Goal: Obtain resource: Download file/media

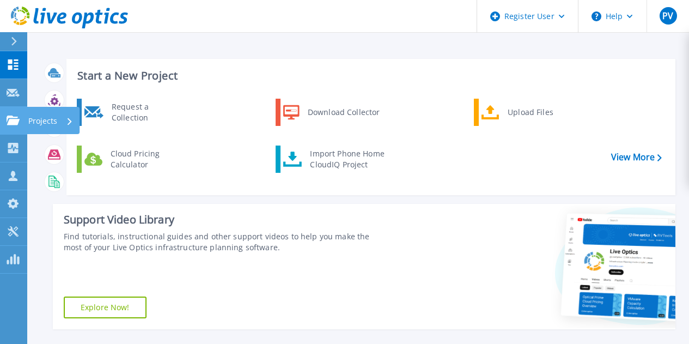
click at [33, 118] on p "Projects" at bounding box center [42, 121] width 29 height 28
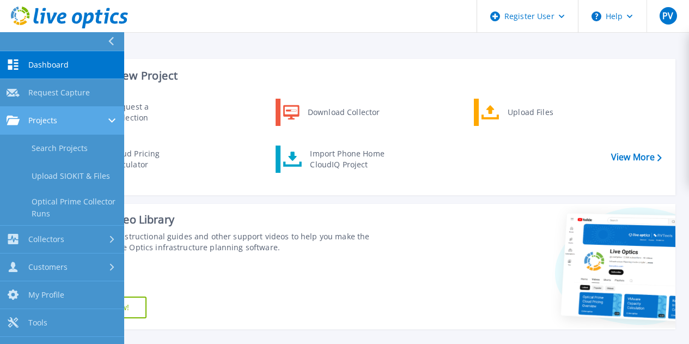
click at [83, 119] on div "Projects" at bounding box center [62, 120] width 111 height 10
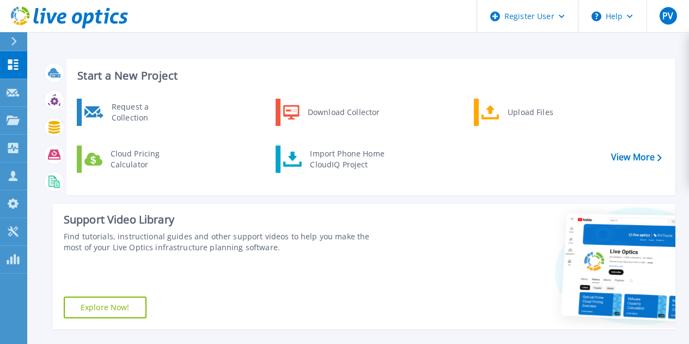
click at [169, 31] on header "Register User Help PV Dell User Prithvi Verma Prithvi.Verma@dell.com Dell My Pr…" at bounding box center [344, 16] width 689 height 33
click at [9, 129] on link "Projects Projects" at bounding box center [13, 121] width 27 height 28
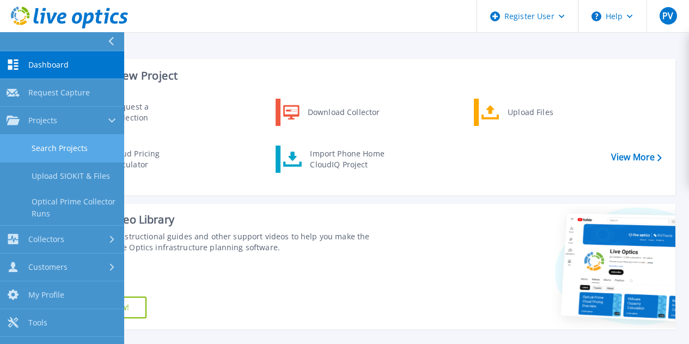
click at [80, 157] on link "Search Projects" at bounding box center [62, 149] width 124 height 28
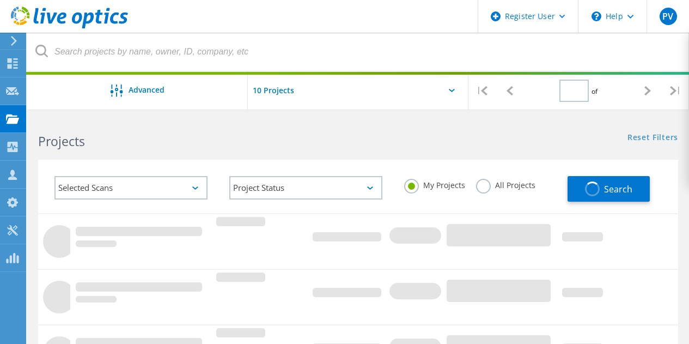
type input "1"
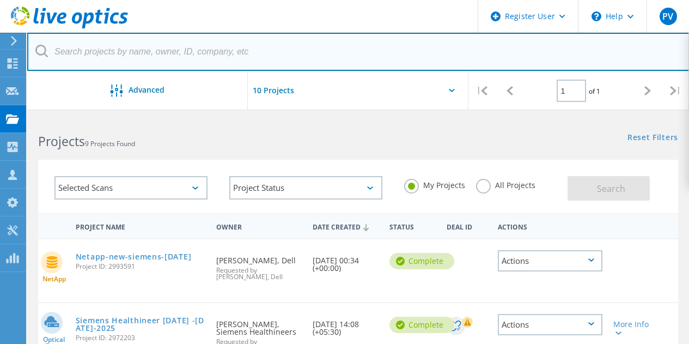
click at [226, 47] on input "text" at bounding box center [358, 52] width 662 height 38
click at [231, 53] on input "text" at bounding box center [358, 52] width 662 height 38
paste input "2953890"
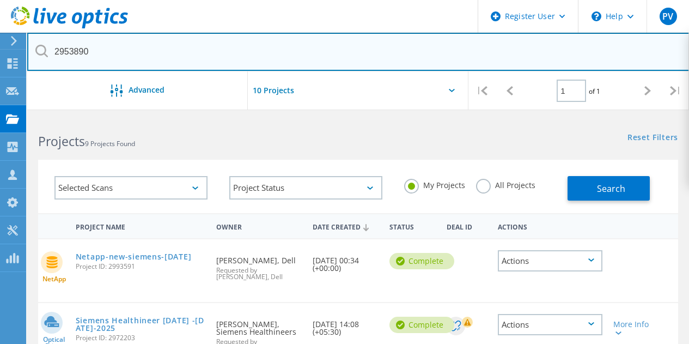
type input "2953890"
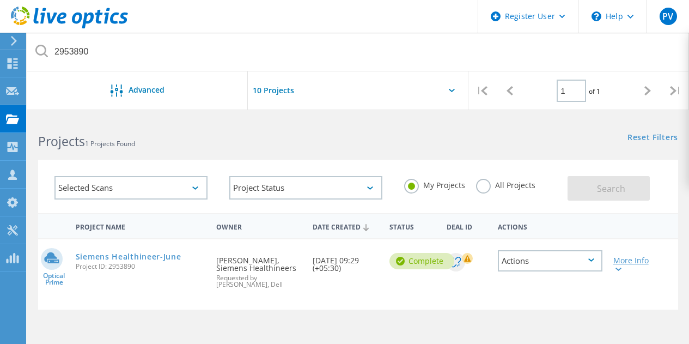
click at [624, 270] on div "More Info" at bounding box center [633, 264] width 40 height 15
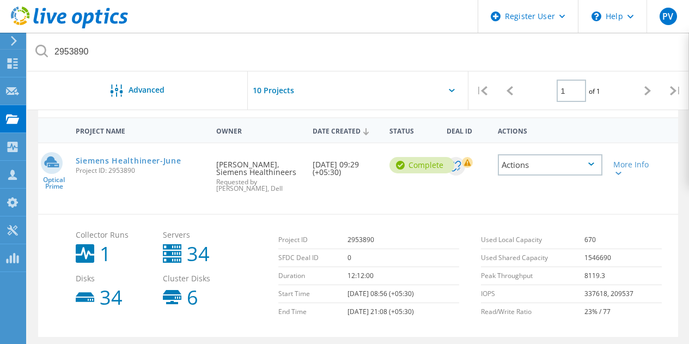
scroll to position [95, 0]
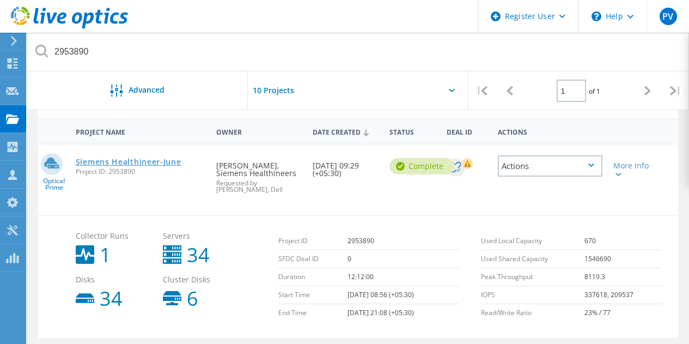
click at [148, 162] on link "Siemens Healthineer-June" at bounding box center [129, 162] width 106 height 8
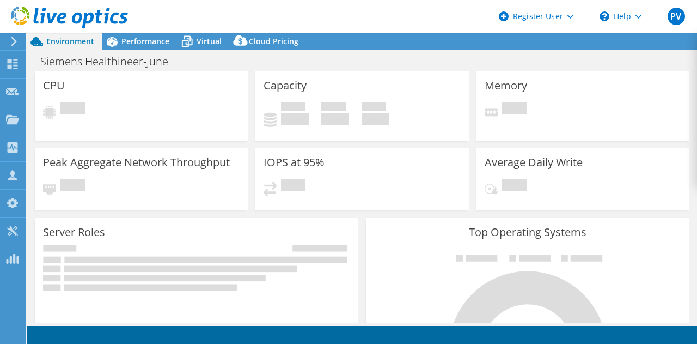
select select "USD"
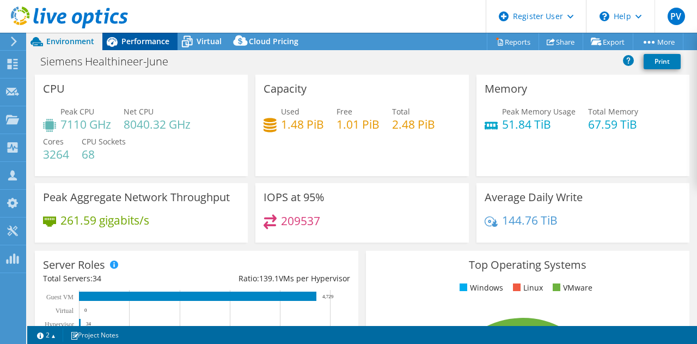
click at [139, 46] on span "Performance" at bounding box center [145, 41] width 48 height 10
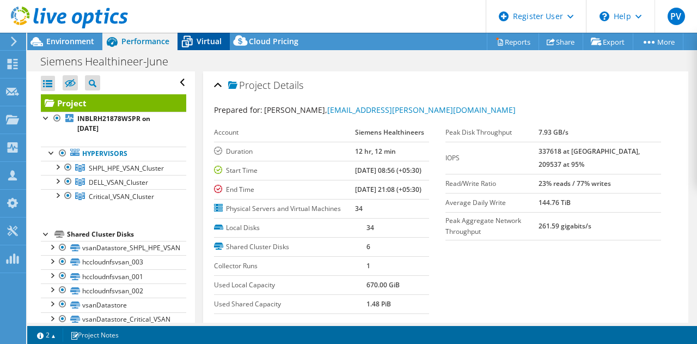
click at [203, 38] on span "Virtual" at bounding box center [209, 41] width 25 height 10
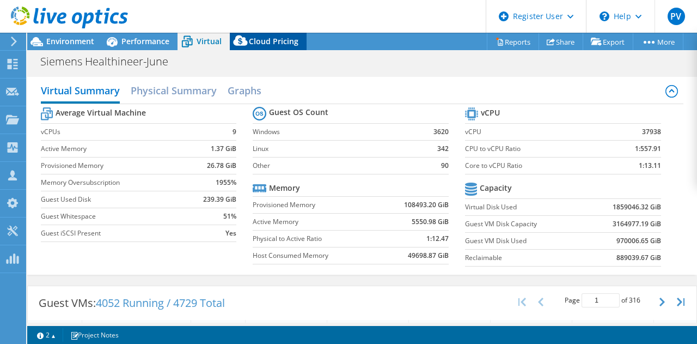
click at [279, 38] on span "Cloud Pricing" at bounding box center [274, 41] width 50 height 10
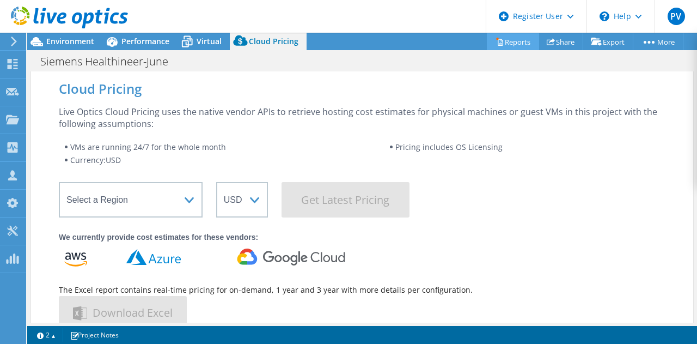
click at [505, 45] on link "Reports" at bounding box center [513, 41] width 52 height 17
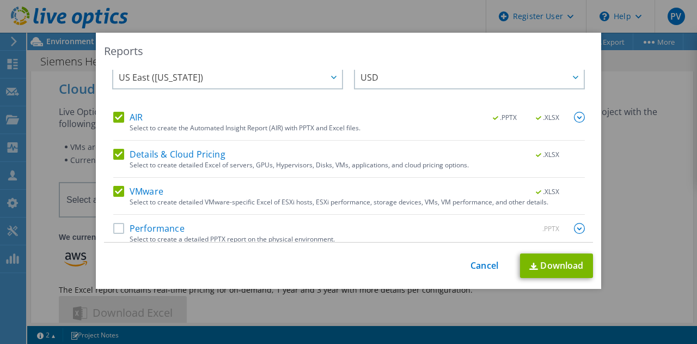
scroll to position [27, 0]
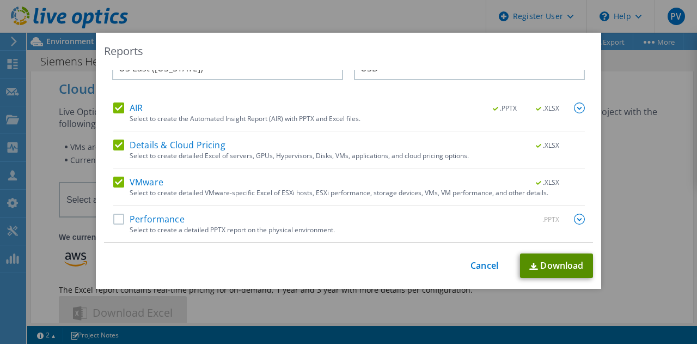
click at [550, 258] on link "Download" at bounding box center [556, 265] width 73 height 25
click at [485, 263] on link "Cancel" at bounding box center [485, 265] width 28 height 10
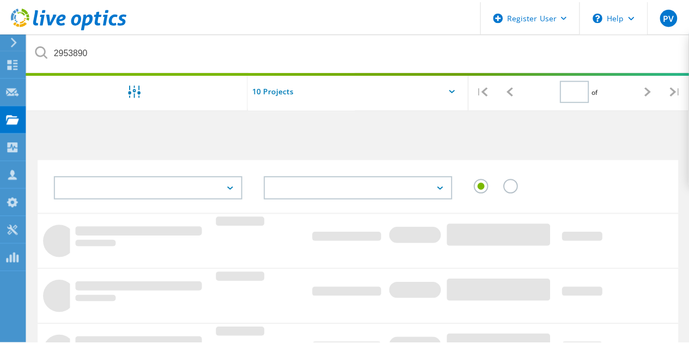
scroll to position [95, 0]
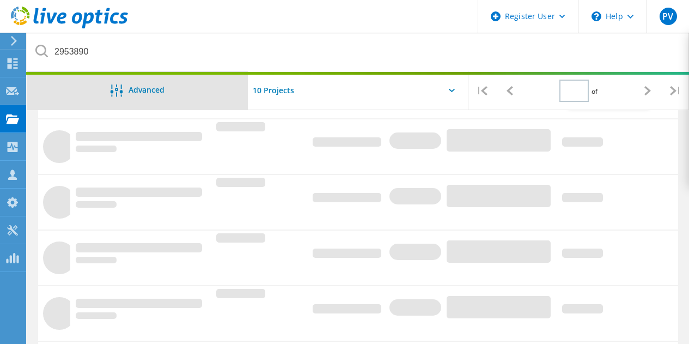
type input "1"
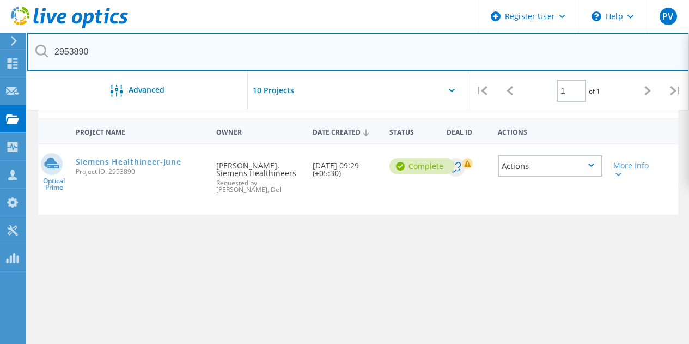
click at [170, 56] on input "2953890" at bounding box center [358, 52] width 662 height 38
paste input "2971742"
type input "2971742"
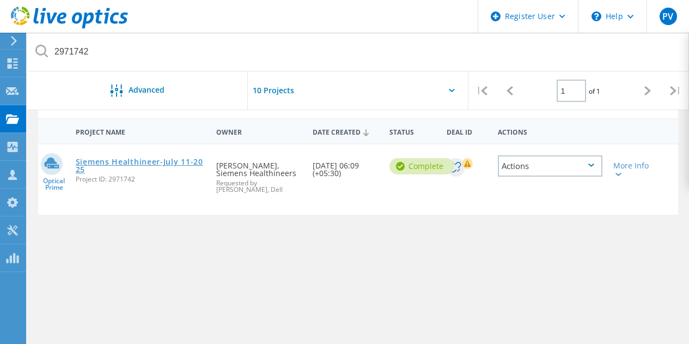
click at [135, 167] on link "Siemens Healthineer-July 11-2025" at bounding box center [141, 165] width 130 height 15
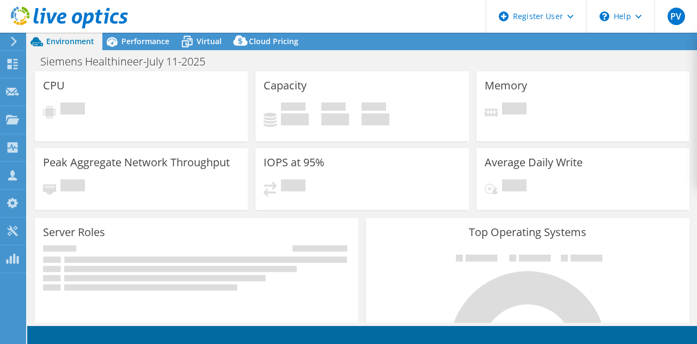
select select "USD"
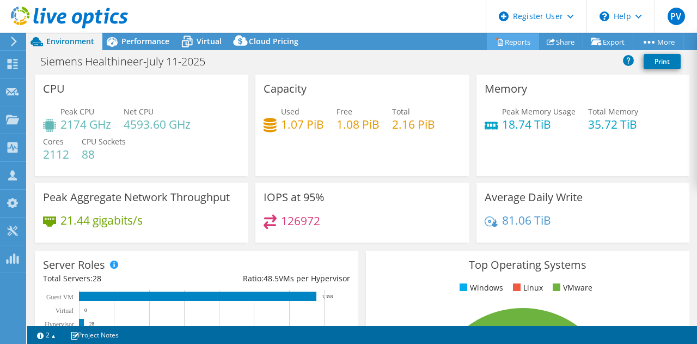
click at [501, 34] on link "Reports" at bounding box center [513, 41] width 52 height 17
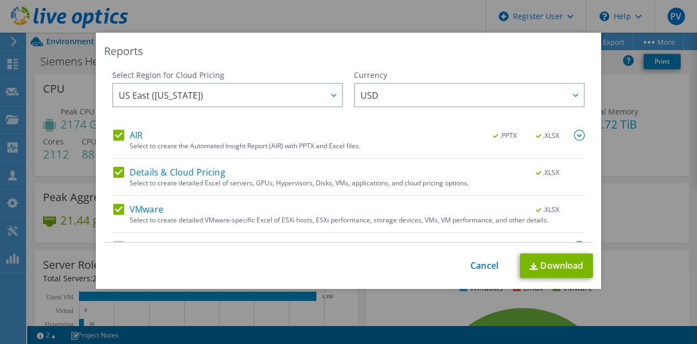
click at [579, 220] on div "Select Region for Cloud Pricing Asia Pacific (Hong Kong) Asia Pacific (Mumbai) …" at bounding box center [348, 156] width 489 height 173
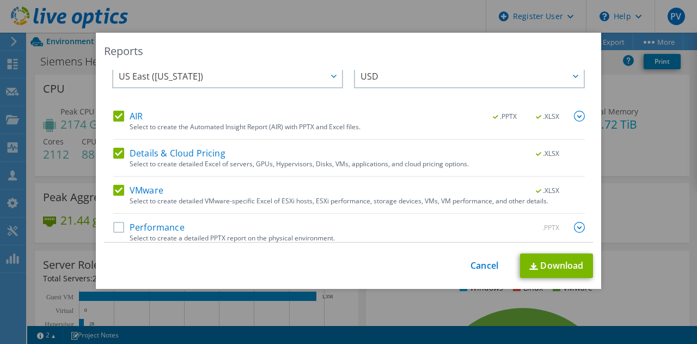
scroll to position [27, 0]
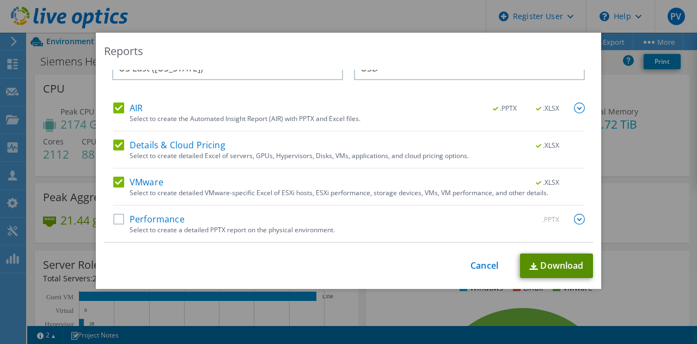
click at [556, 261] on link "Download" at bounding box center [556, 265] width 73 height 25
click at [472, 270] on link "Cancel" at bounding box center [485, 265] width 28 height 10
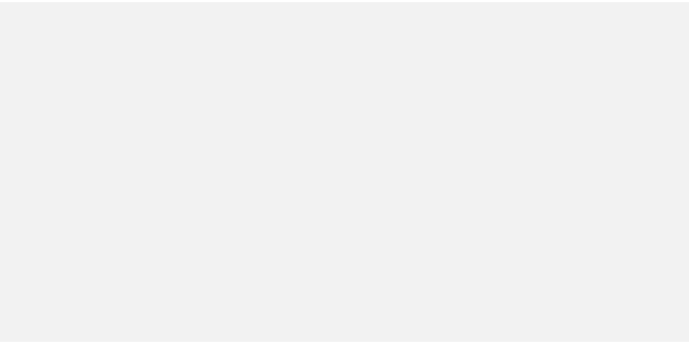
scroll to position [95, 0]
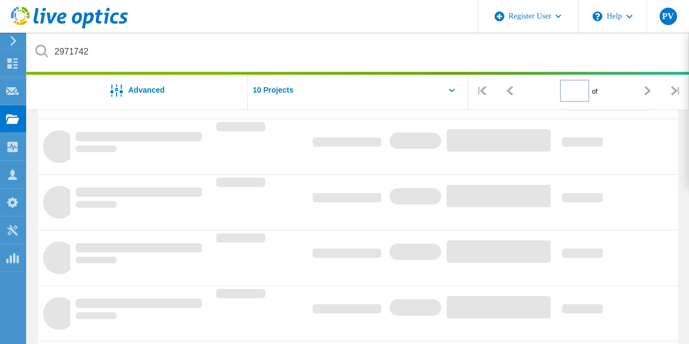
type input "1"
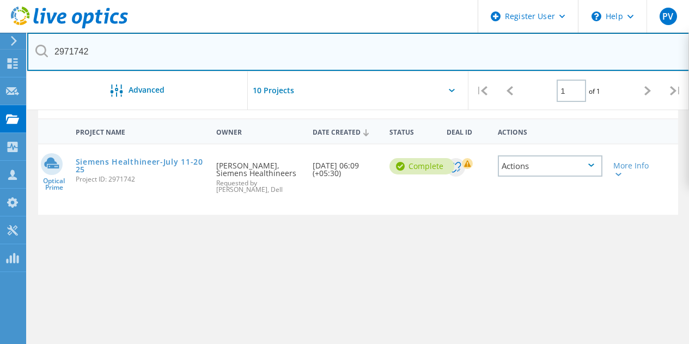
click at [185, 53] on input "2971742" at bounding box center [358, 52] width 662 height 38
paste input "2972203"
type input "2972203"
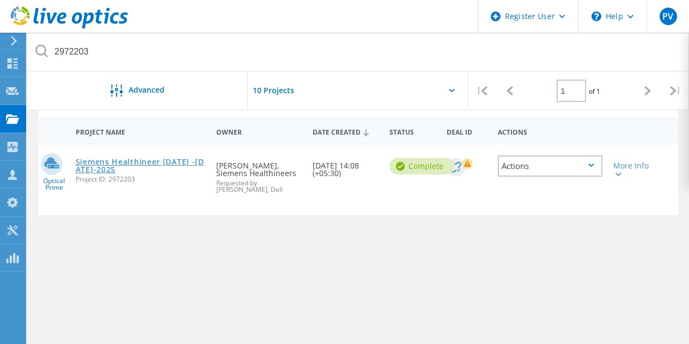
click at [173, 161] on link "Siemens Healthineer [DATE] -[DATE]-2025" at bounding box center [141, 165] width 130 height 15
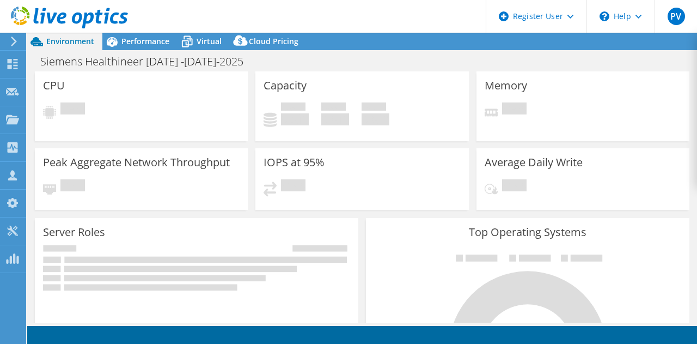
select select "USD"
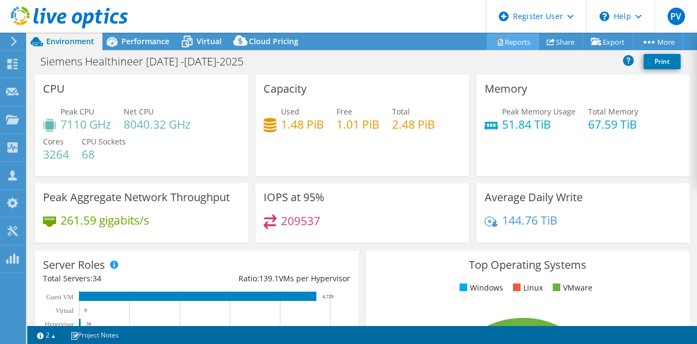
click at [508, 41] on link "Reports" at bounding box center [513, 41] width 52 height 17
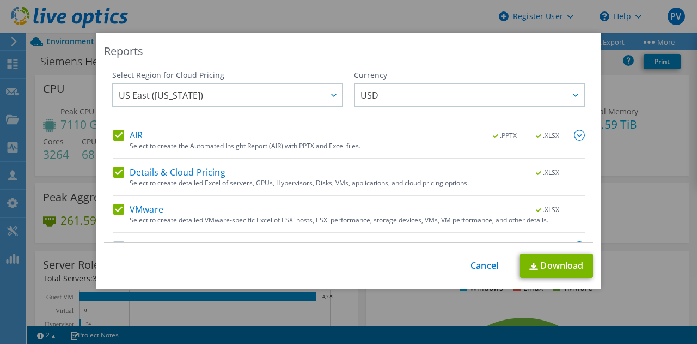
scroll to position [27, 0]
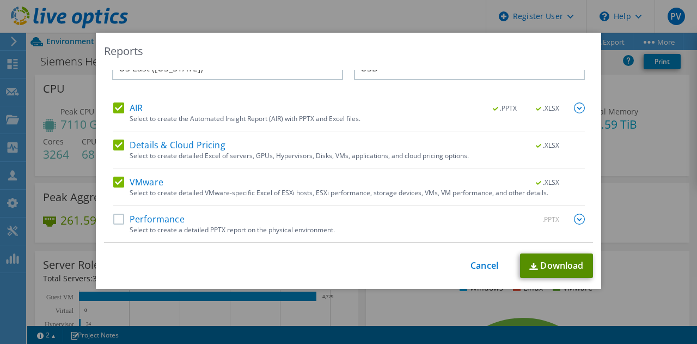
click at [544, 266] on link "Download" at bounding box center [556, 265] width 73 height 25
click at [480, 263] on link "Cancel" at bounding box center [485, 265] width 28 height 10
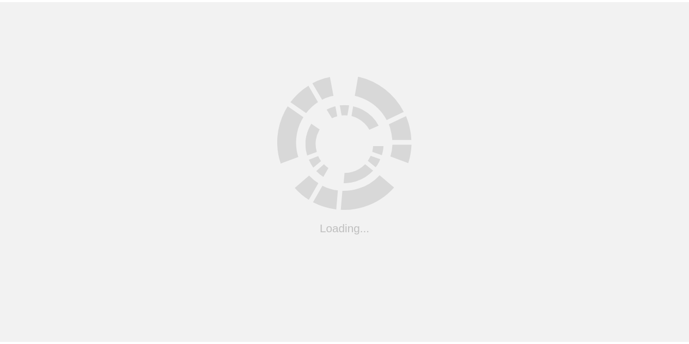
scroll to position [95, 0]
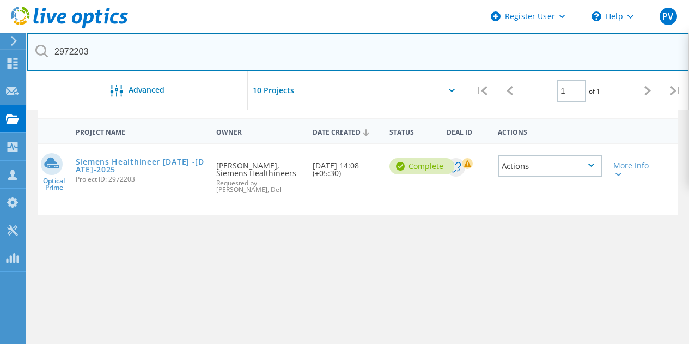
click at [224, 47] on input "2972203" at bounding box center [358, 52] width 662 height 38
paste input "2993591"
type input "2993591"
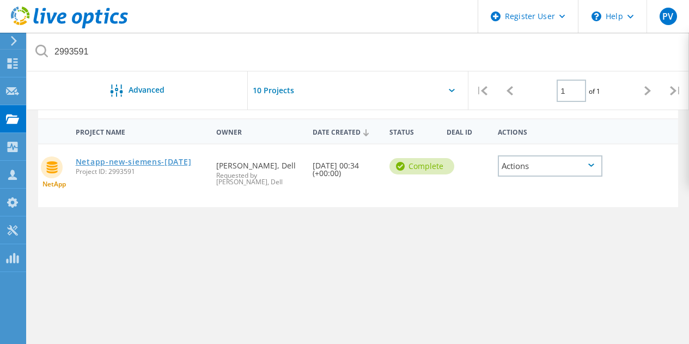
click at [124, 160] on link "Netapp-new-siemens-[DATE]" at bounding box center [134, 162] width 116 height 8
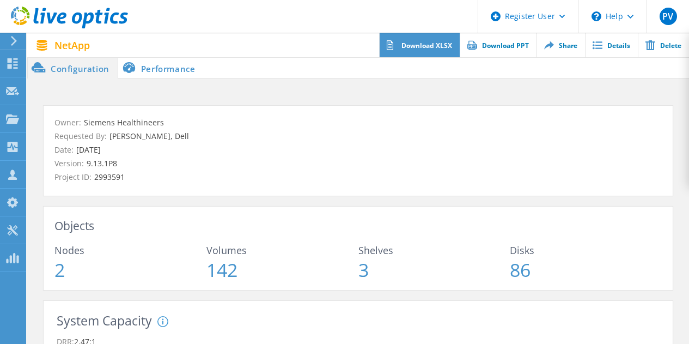
click at [433, 41] on link "Download XLSX" at bounding box center [419, 45] width 81 height 25
